Goal: Information Seeking & Learning: Learn about a topic

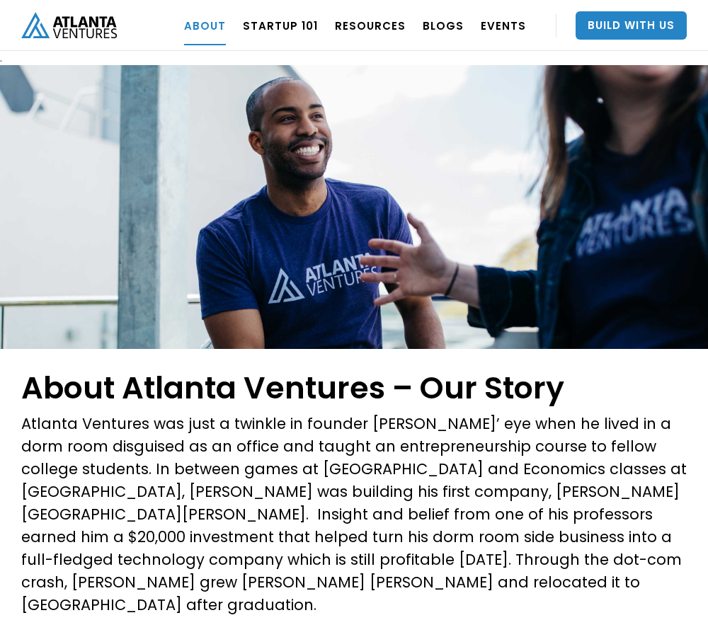
scroll to position [1701, 0]
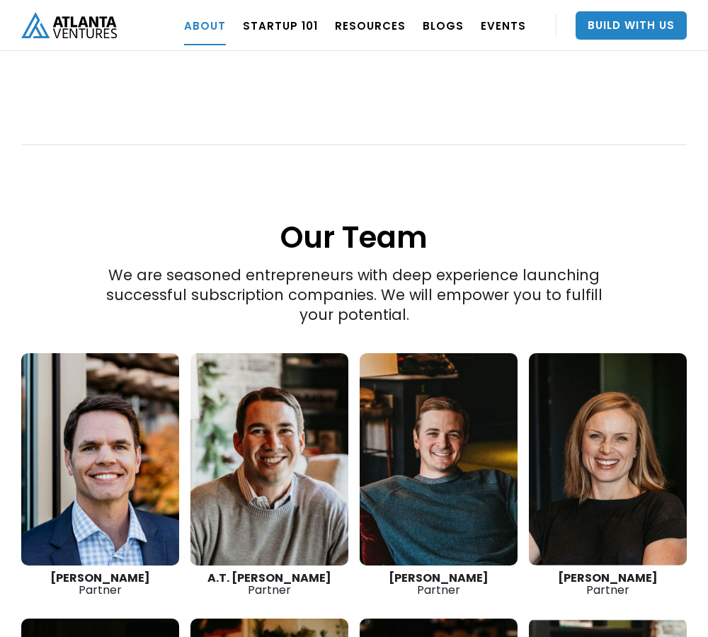
scroll to position [2643, 0]
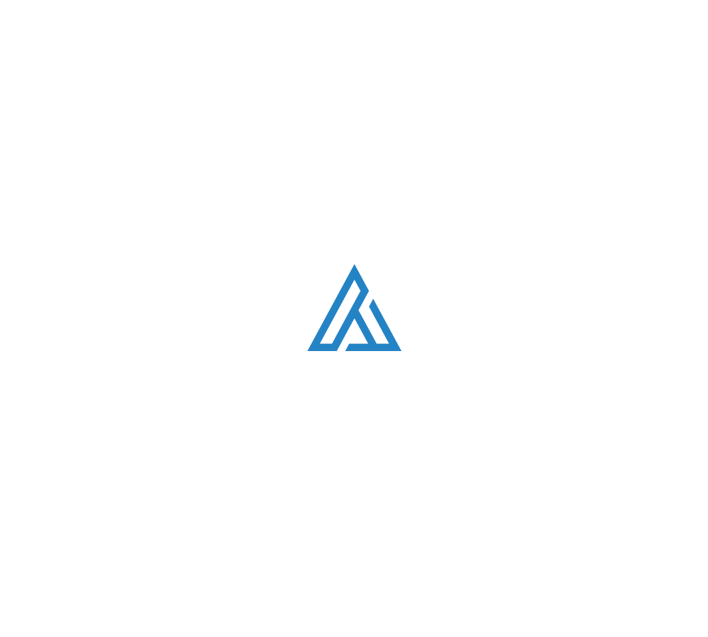
scroll to position [3762, 0]
